Goal: Task Accomplishment & Management: Manage account settings

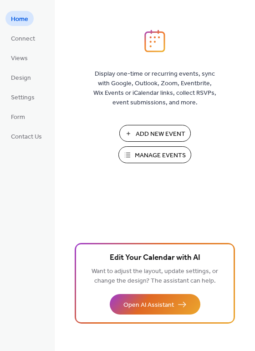
click at [156, 155] on span "Manage Events" at bounding box center [160, 156] width 51 height 10
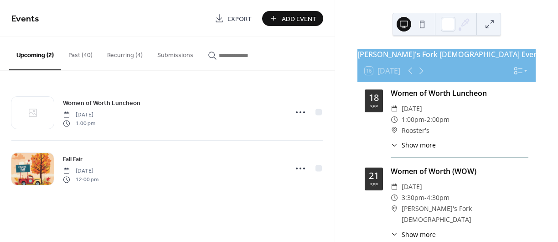
click at [83, 54] on button "Past (40)" at bounding box center [80, 53] width 39 height 32
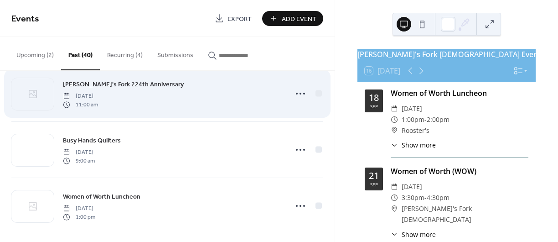
scroll to position [82, 0]
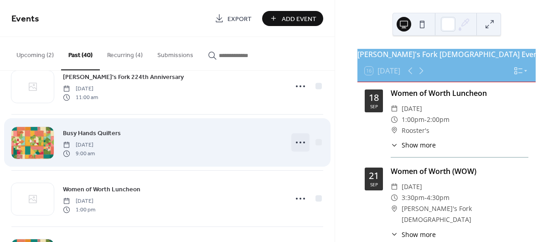
click at [294, 143] on icon at bounding box center [300, 142] width 15 height 15
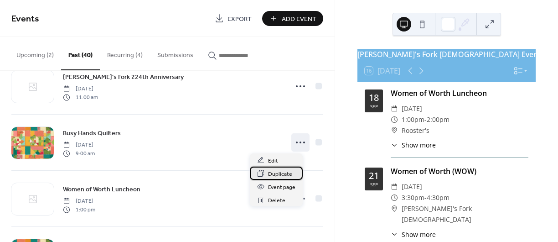
click at [277, 173] on span "Duplicate" at bounding box center [280, 174] width 24 height 10
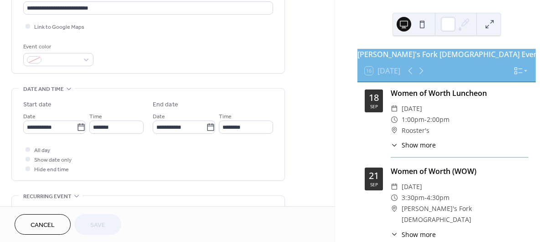
scroll to position [219, 0]
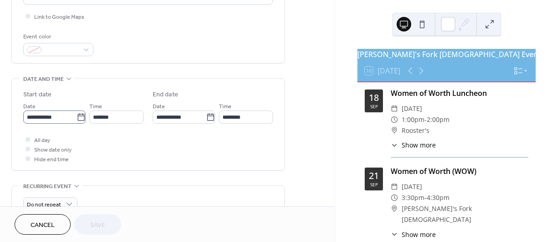
click at [77, 119] on icon at bounding box center [80, 116] width 7 height 7
click at [77, 119] on input "**********" at bounding box center [49, 116] width 53 height 13
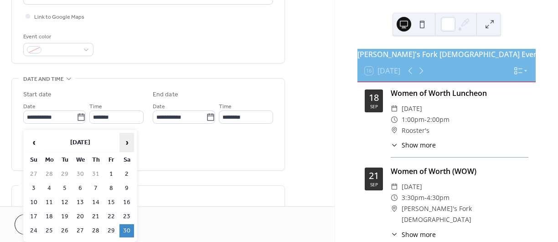
click at [125, 142] on span "›" at bounding box center [127, 142] width 14 height 18
click at [128, 203] on td "20" at bounding box center [126, 201] width 15 height 13
type input "**********"
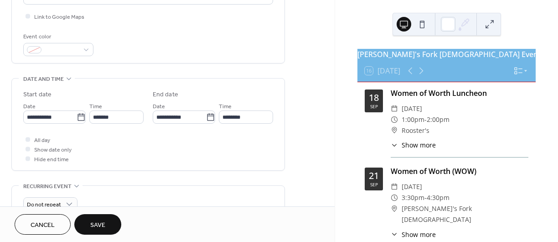
click at [99, 227] on span "Save" at bounding box center [97, 225] width 15 height 10
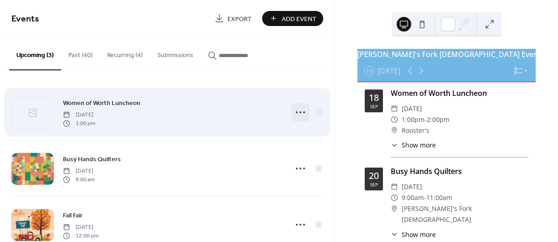
click at [296, 115] on icon at bounding box center [300, 112] width 15 height 15
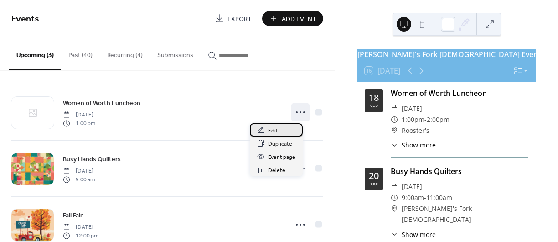
click at [278, 131] on div "Edit" at bounding box center [276, 129] width 53 height 13
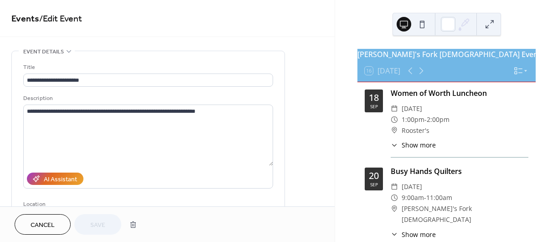
click at [33, 224] on span "Cancel" at bounding box center [43, 225] width 24 height 10
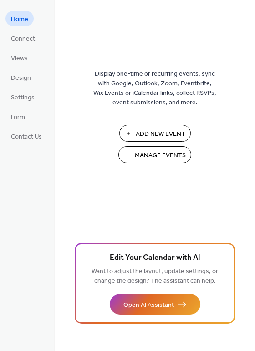
click at [158, 160] on span "Manage Events" at bounding box center [160, 156] width 51 height 10
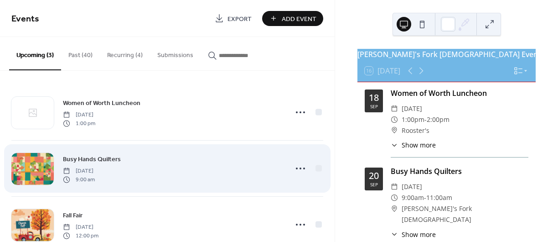
click at [283, 166] on div "Busy Hands Quilters Saturday, September 20, 2025 9:00 am" at bounding box center [167, 168] width 312 height 56
click at [293, 170] on icon at bounding box center [300, 168] width 15 height 15
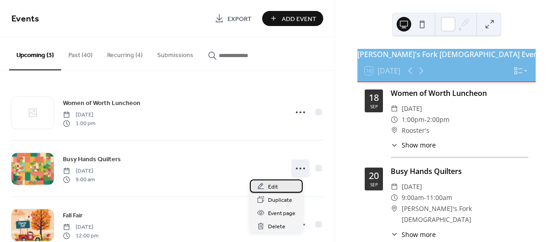
click at [275, 185] on span "Edit" at bounding box center [273, 187] width 10 height 10
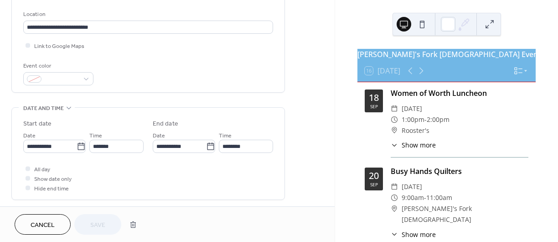
scroll to position [219, 0]
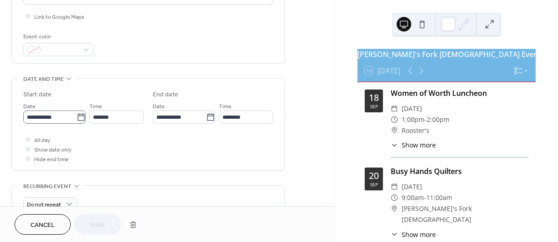
click at [81, 118] on icon at bounding box center [81, 117] width 9 height 9
click at [77, 118] on input "**********" at bounding box center [49, 116] width 53 height 13
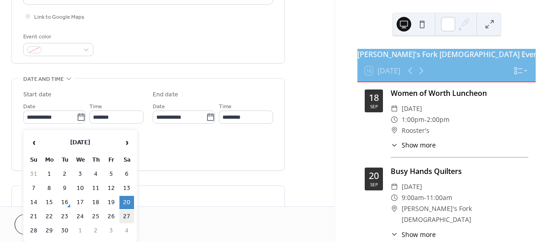
click at [126, 219] on td "27" at bounding box center [126, 216] width 15 height 13
type input "**********"
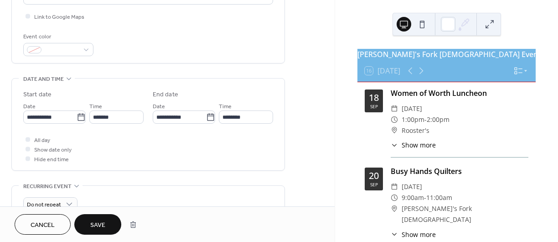
click at [102, 225] on span "Save" at bounding box center [97, 225] width 15 height 10
